Goal: Task Accomplishment & Management: Manage account settings

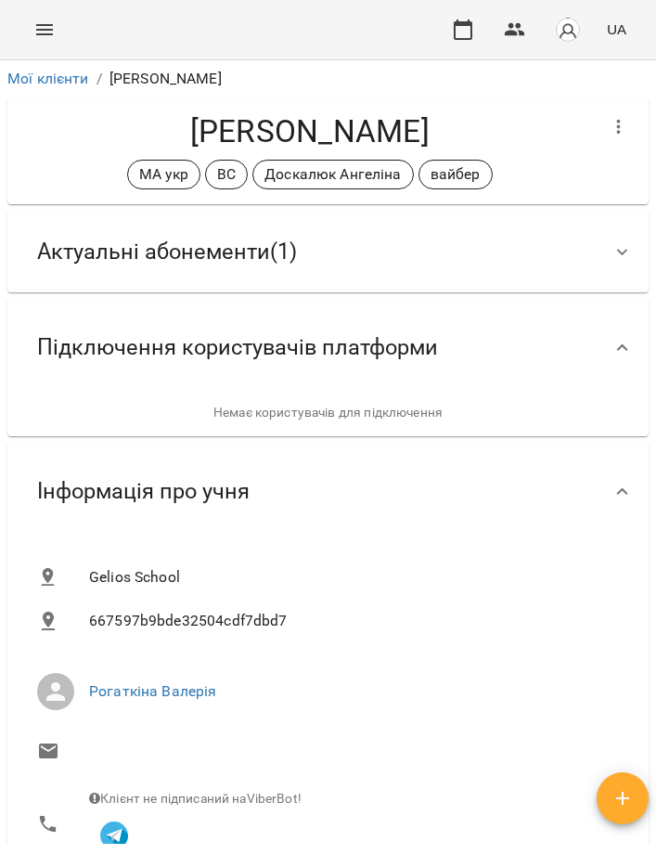
scroll to position [566, 0]
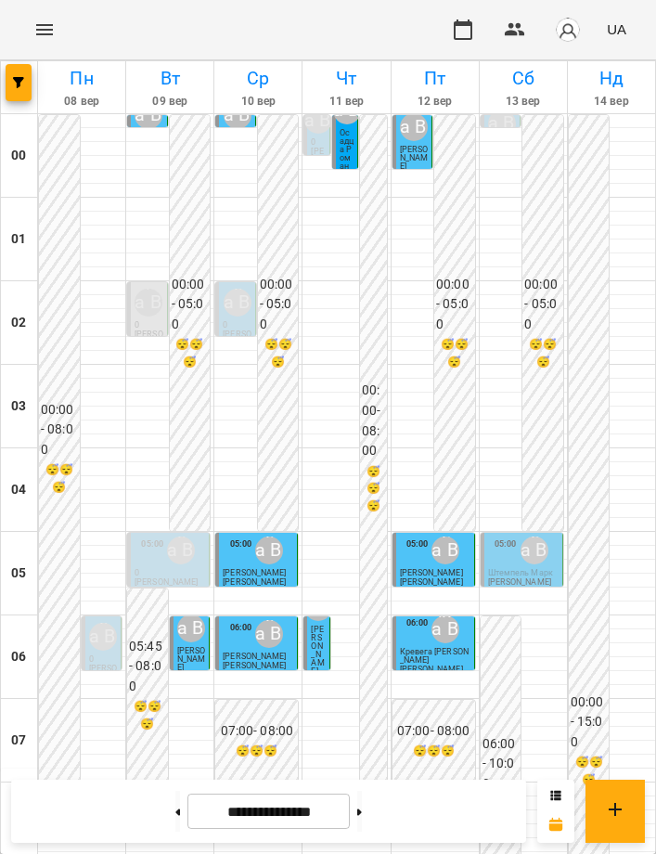
scroll to position [1348, 0]
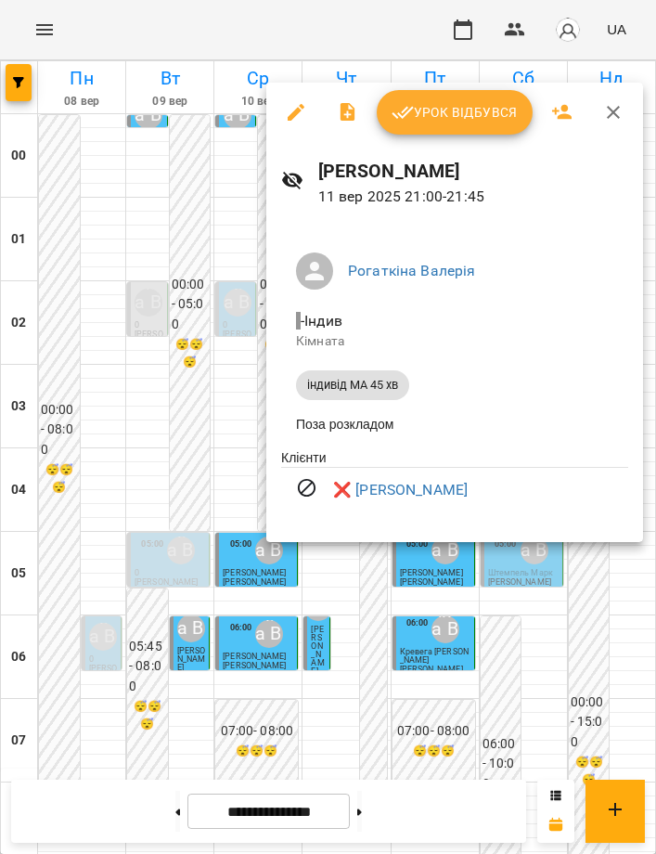
click at [400, 595] on div at bounding box center [328, 427] width 656 height 854
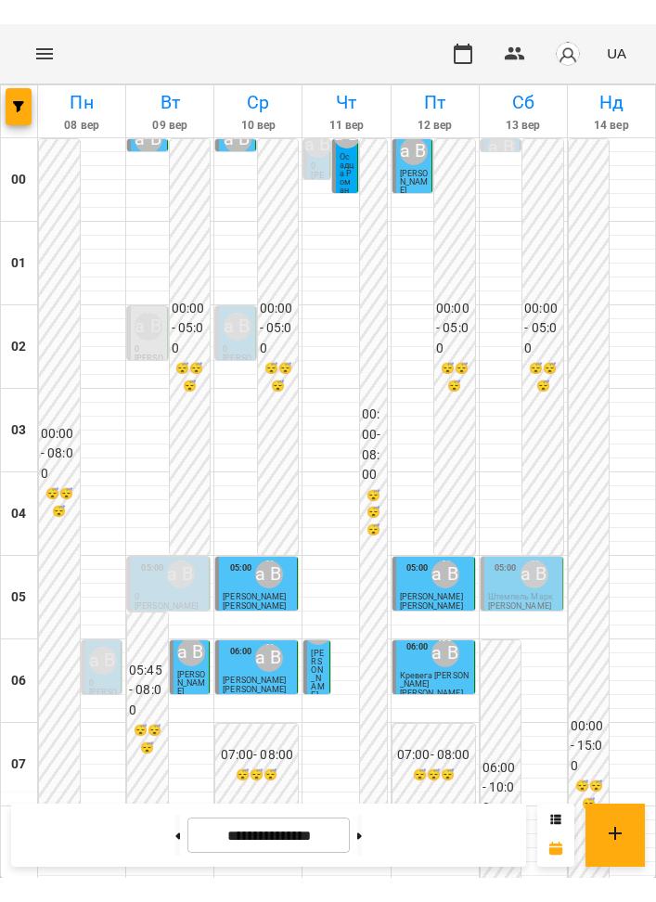
scroll to position [1175, 0]
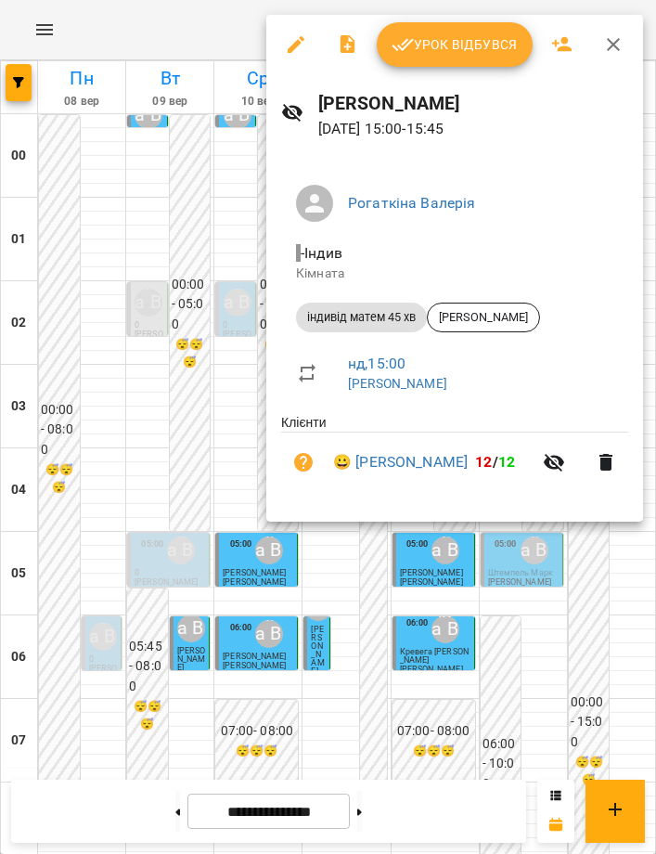
click at [514, 646] on div at bounding box center [328, 427] width 656 height 854
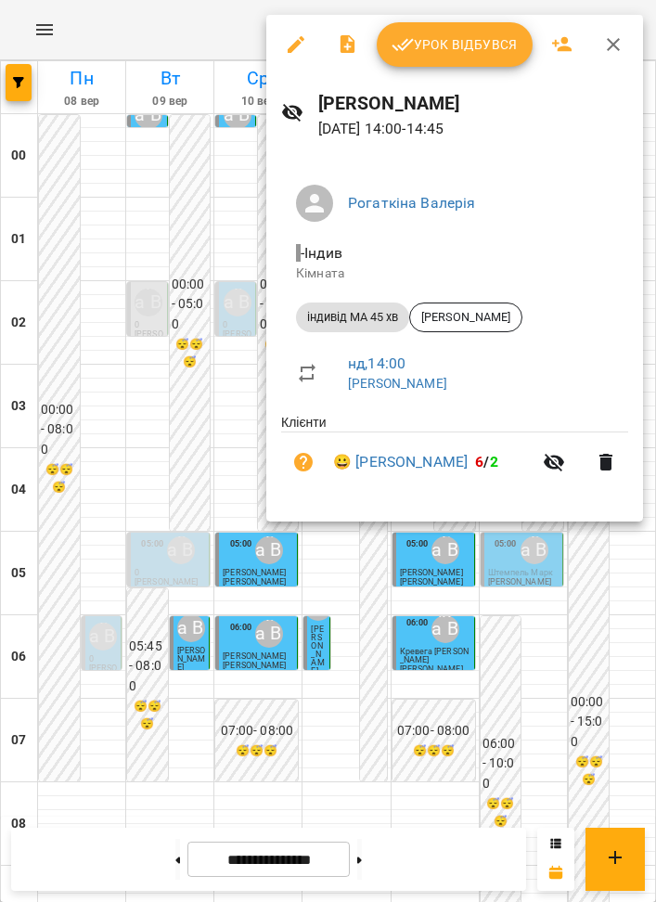
click at [609, 594] on div at bounding box center [328, 451] width 656 height 902
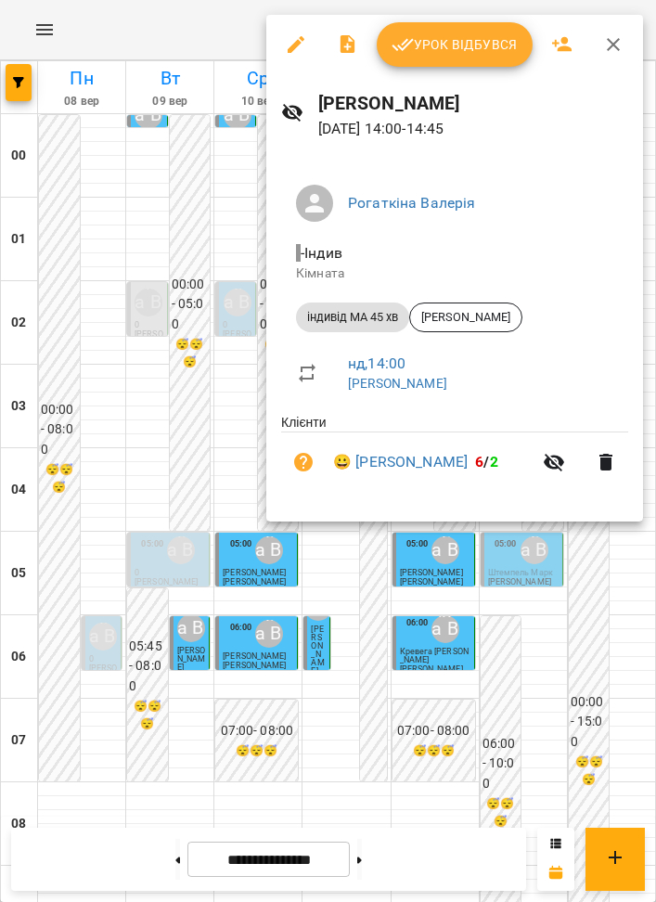
click at [431, 40] on span "Урок відбувся" at bounding box center [455, 44] width 126 height 22
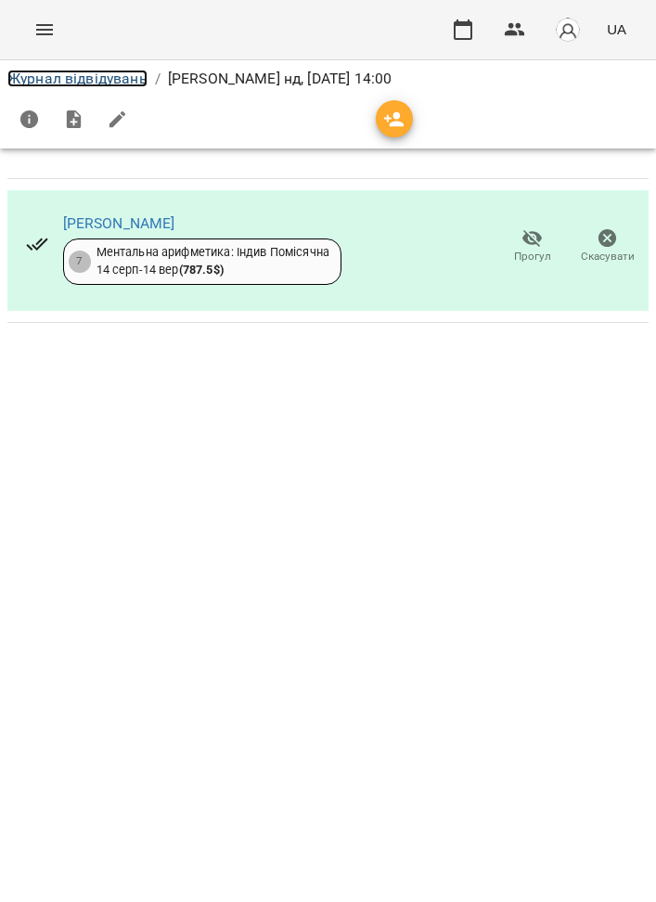
click at [115, 83] on link "Журнал відвідувань" at bounding box center [77, 79] width 140 height 18
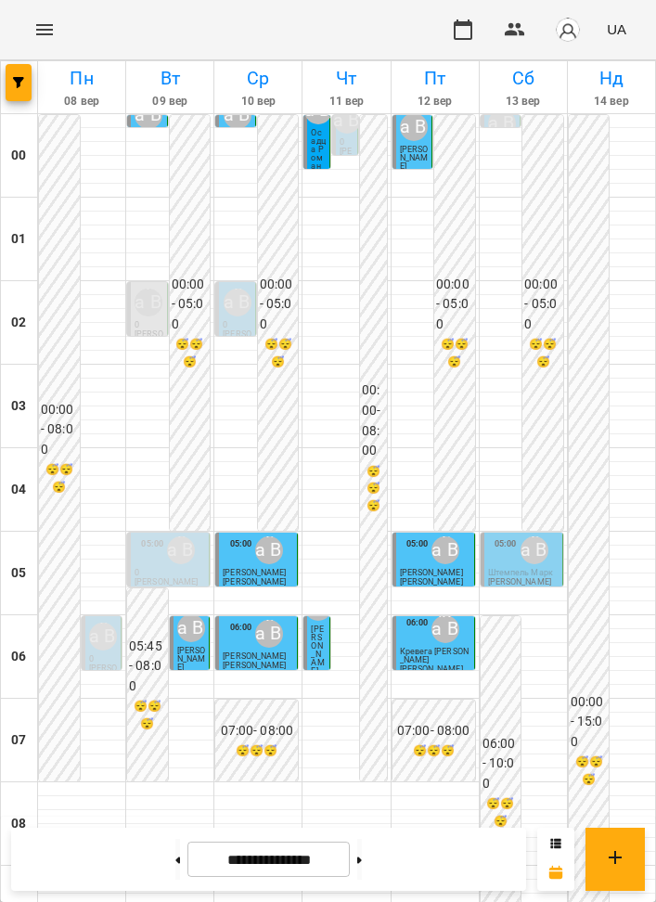
scroll to position [4, 0]
click at [362, 853] on button at bounding box center [359, 859] width 5 height 41
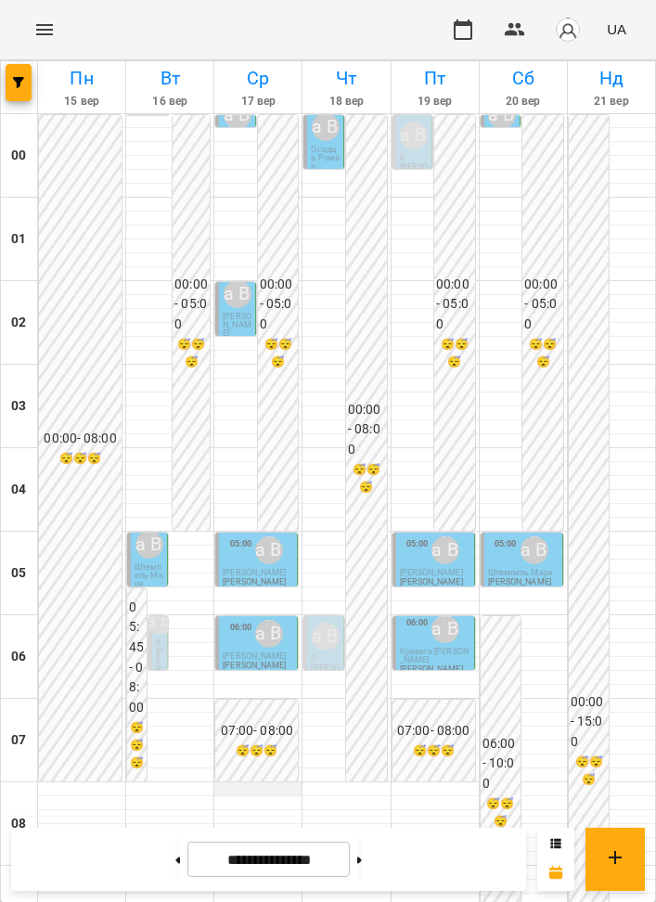
scroll to position [1300, 0]
click at [175, 853] on button at bounding box center [177, 859] width 5 height 41
type input "**********"
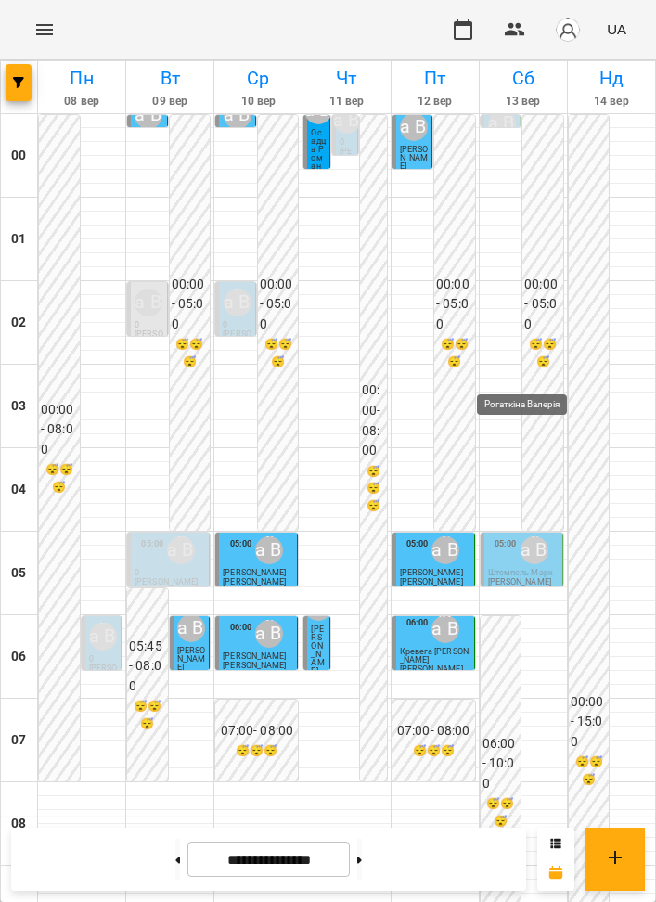
scroll to position [1227, 0]
